Goal: Information Seeking & Learning: Learn about a topic

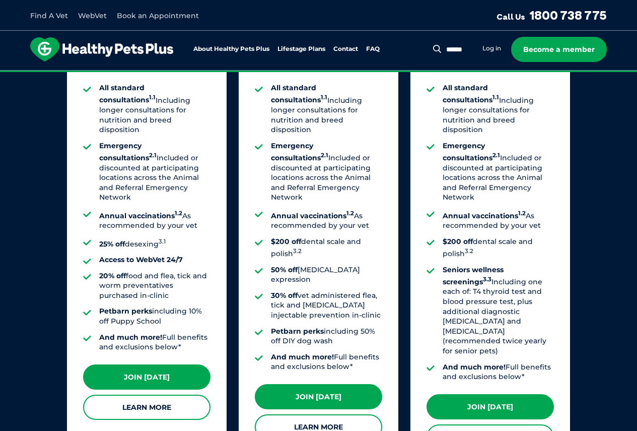
scroll to position [856, 0]
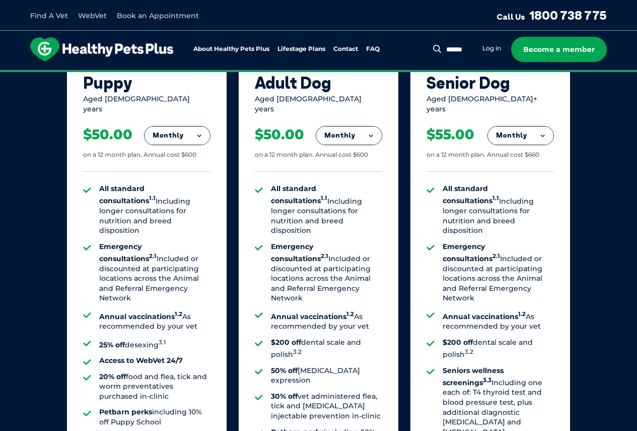
click at [505, 366] on li "Seniors wellness screenings 3.3 Including one each of: T4 thyroid test and bloo…" at bounding box center [498, 411] width 111 height 91
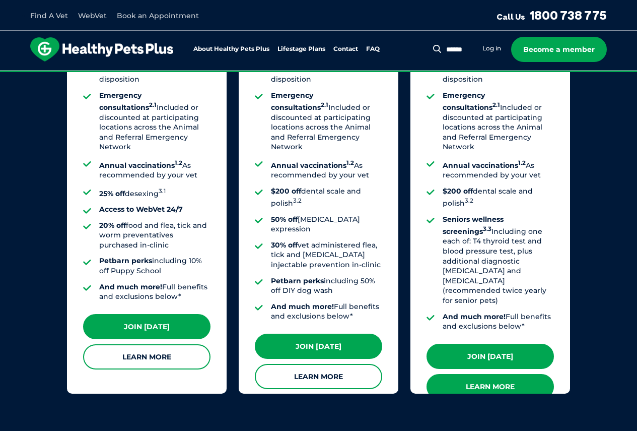
click at [502, 374] on link "Learn More" at bounding box center [490, 386] width 127 height 25
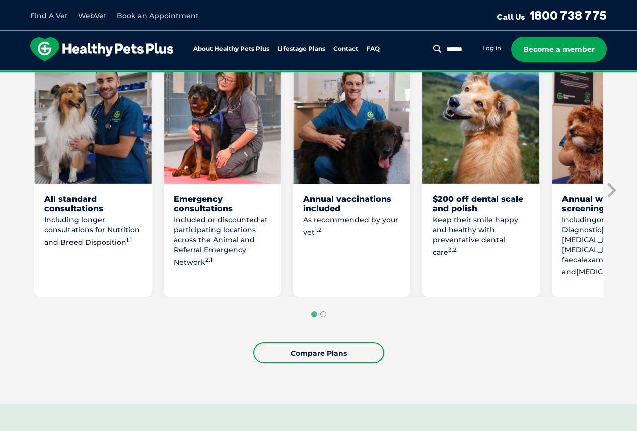
scroll to position [604, 0]
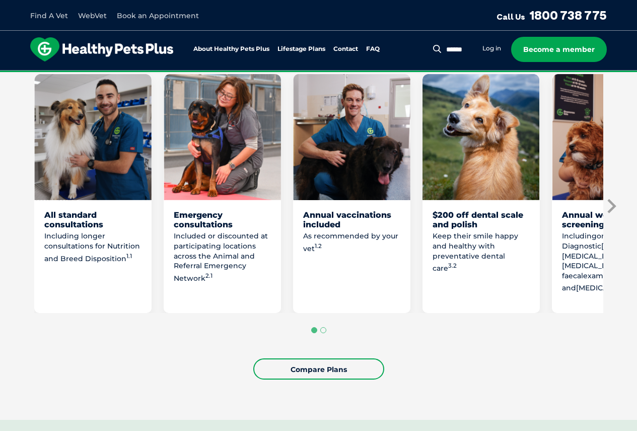
click at [618, 214] on icon "Next slide" at bounding box center [610, 205] width 15 height 15
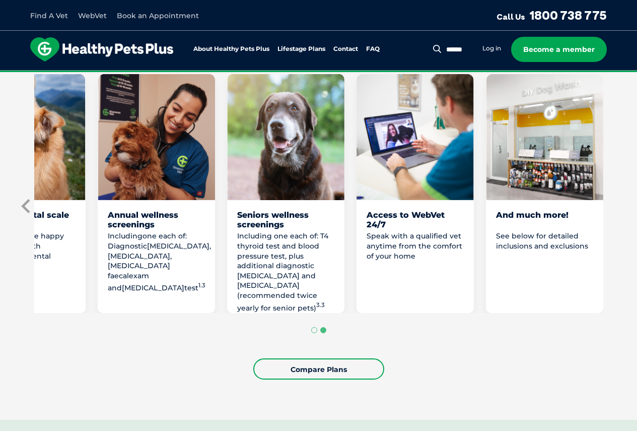
click at [27, 213] on icon "Previous slide" at bounding box center [25, 206] width 9 height 14
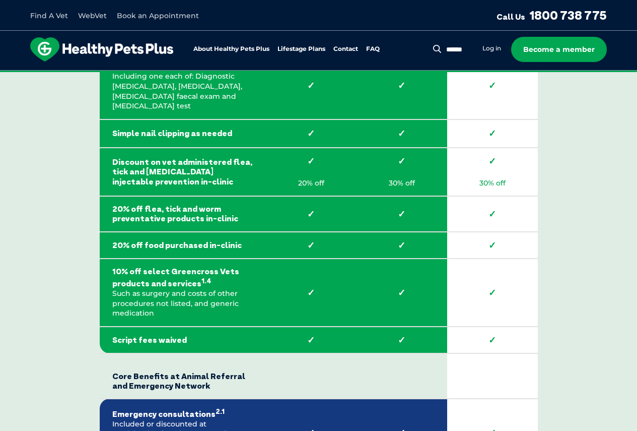
scroll to position [2015, 0]
